Goal: Task Accomplishment & Management: Use online tool/utility

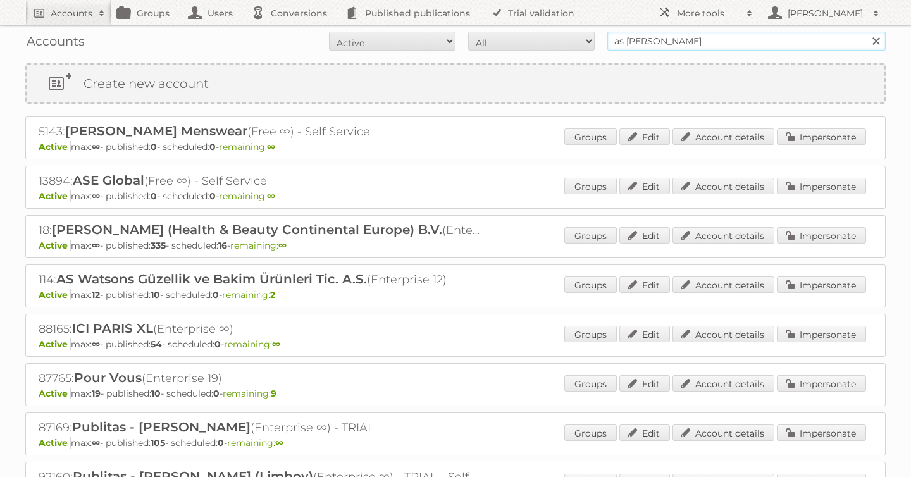
drag, startPoint x: 671, startPoint y: 45, endPoint x: 458, endPoint y: 45, distance: 213.9
click at [458, 45] on form "All Active Expired Pending All Paid Trials Self service as [PERSON_NAME] Search" at bounding box center [455, 41] width 861 height 19
type input "billa"
click at [866, 32] on input "Search" at bounding box center [875, 41] width 19 height 19
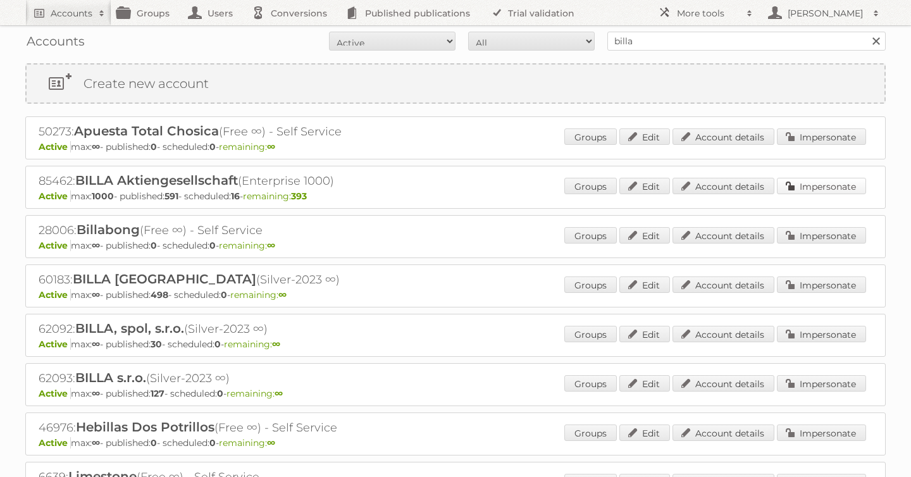
click at [822, 186] on link "Impersonate" at bounding box center [821, 186] width 89 height 16
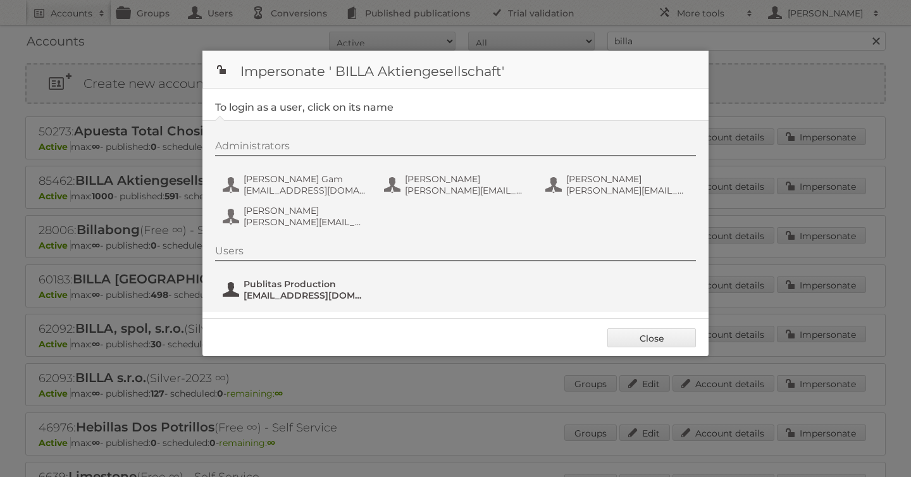
click at [306, 282] on span "Publitas Production" at bounding box center [305, 283] width 123 height 11
